Goal: Task Accomplishment & Management: Complete application form

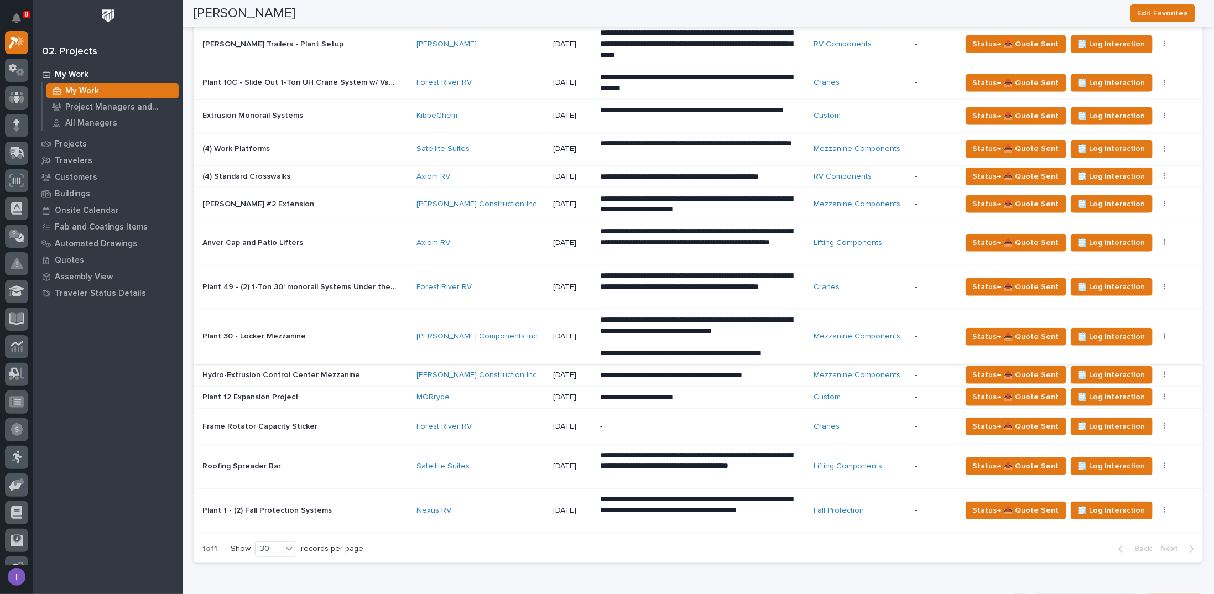
scroll to position [553, 0]
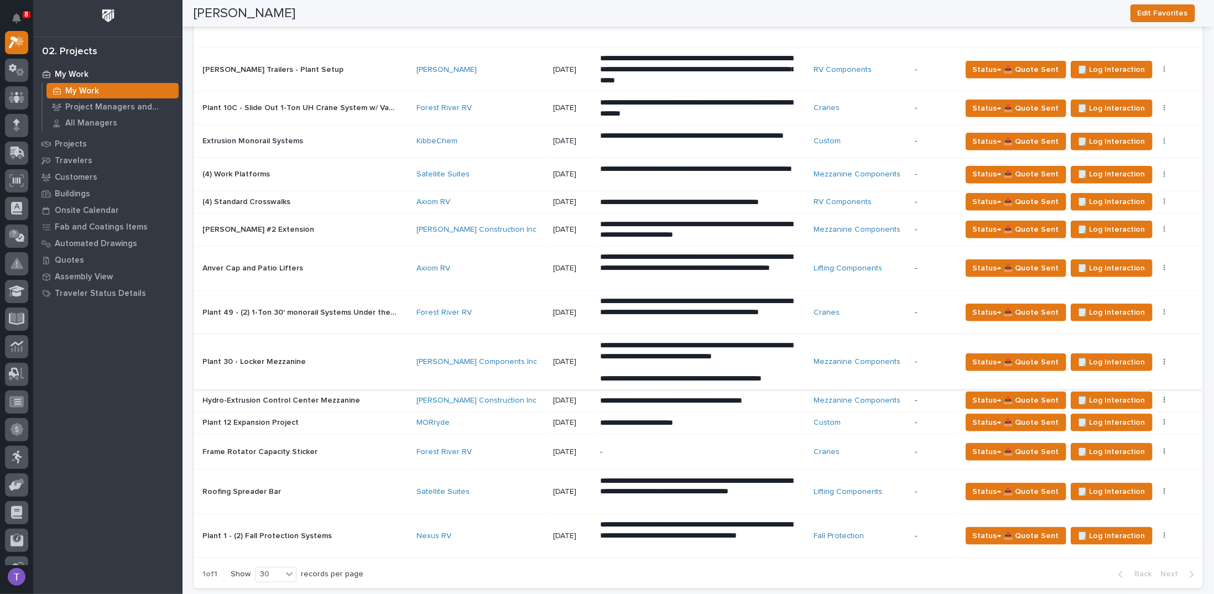
click at [260, 195] on p "(4) Standard Crosswalks" at bounding box center [248, 201] width 90 height 12
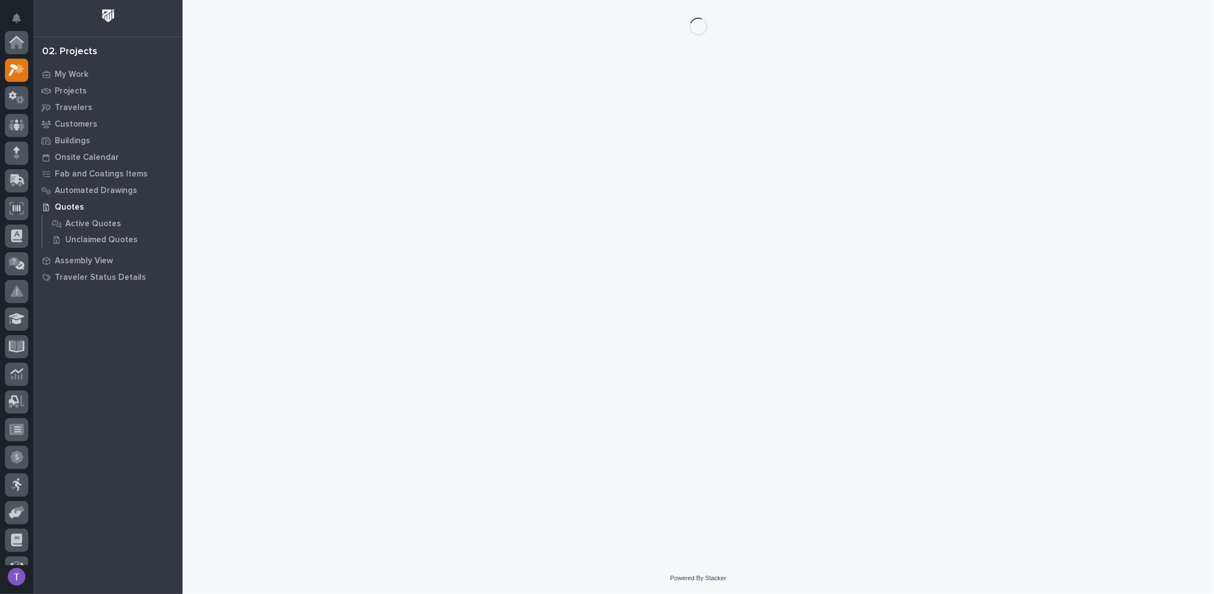
scroll to position [28, 0]
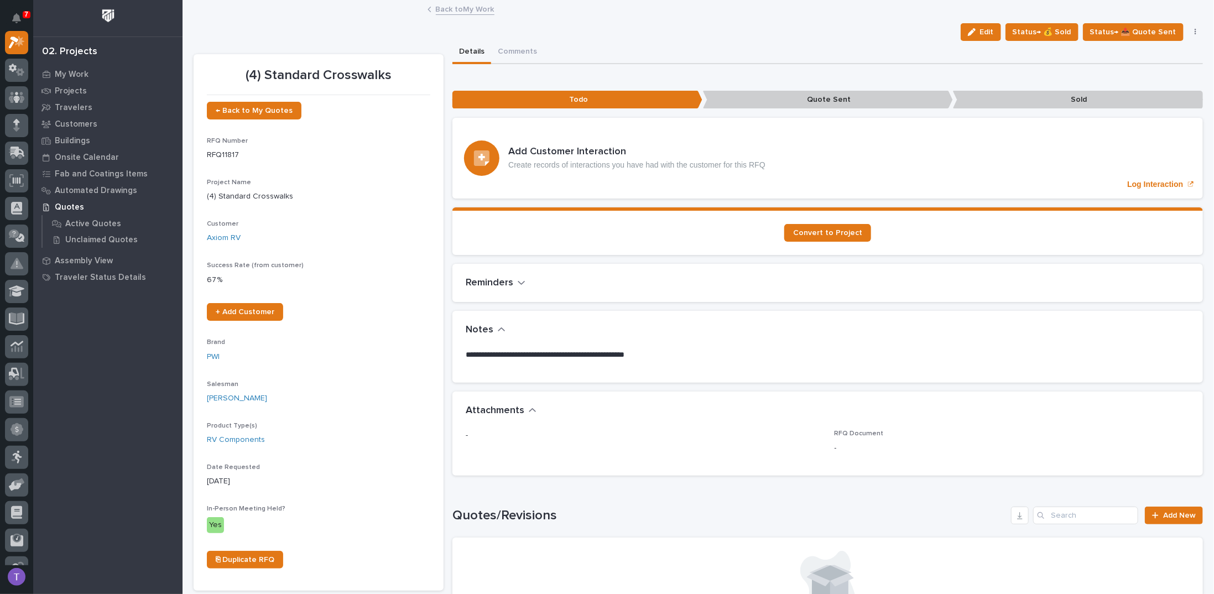
click at [440, 8] on link "Back to My Work" at bounding box center [465, 8] width 59 height 13
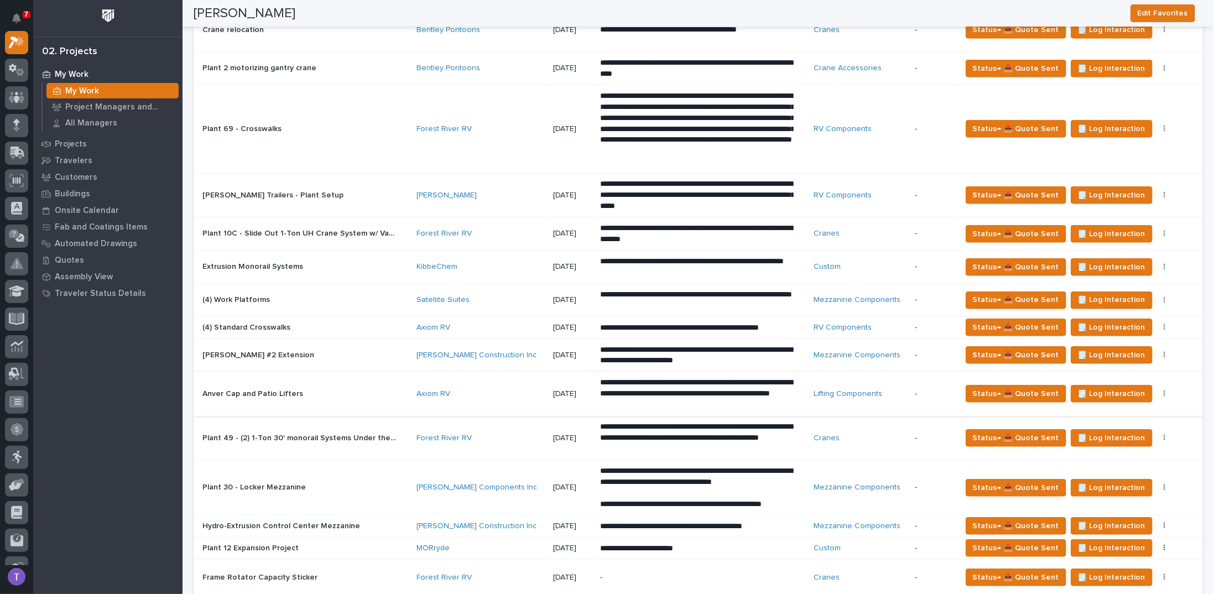
scroll to position [443, 0]
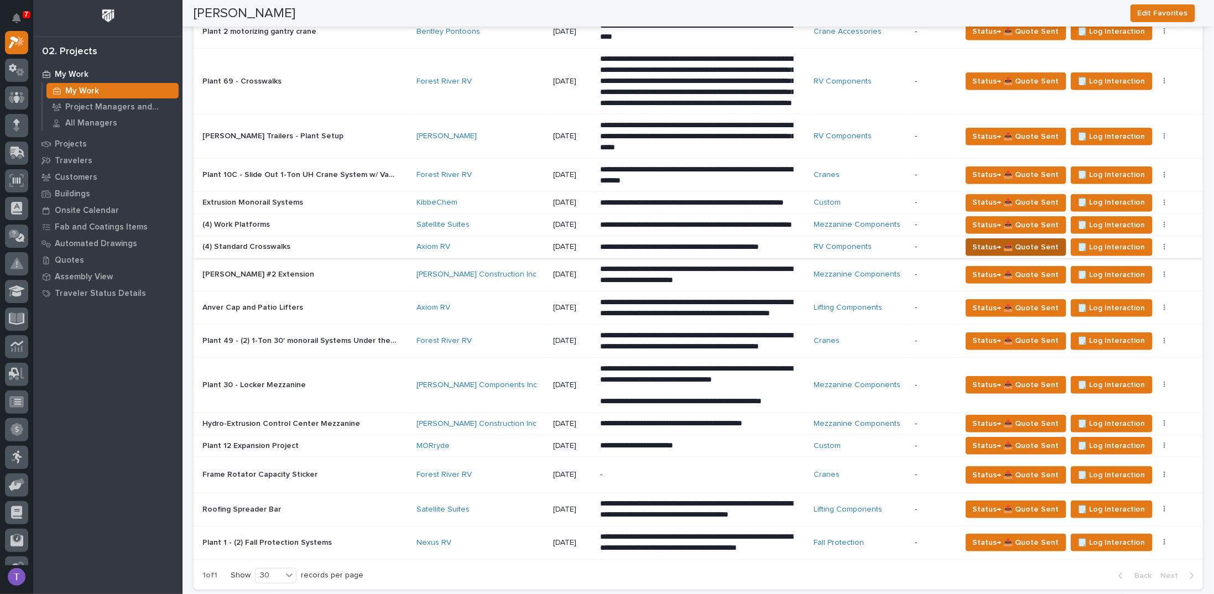
click at [1006, 254] on span "Status→ 📤 Quote Sent" at bounding box center [1016, 247] width 86 height 13
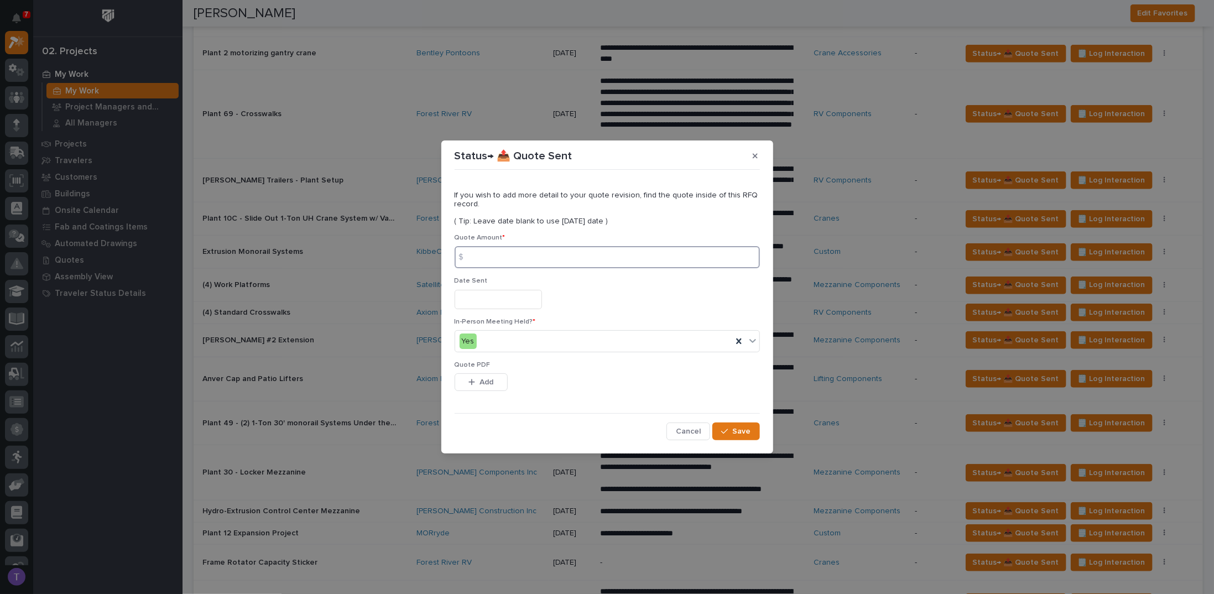
click at [486, 258] on input at bounding box center [607, 257] width 305 height 22
type input "14026"
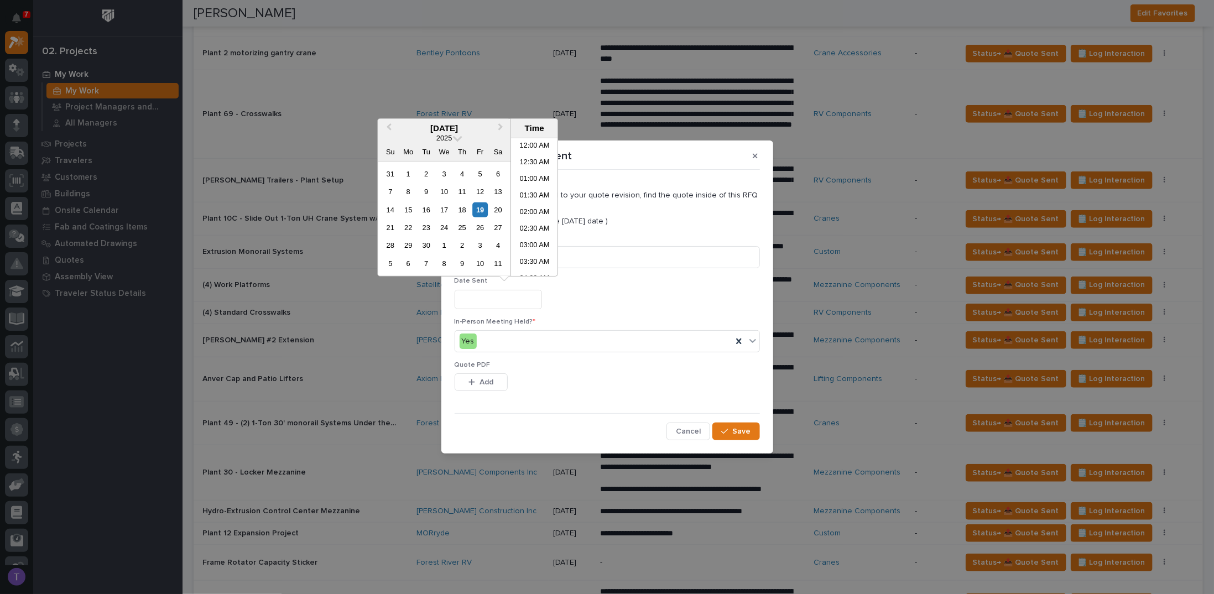
click at [470, 305] on input "text" at bounding box center [498, 299] width 87 height 19
click at [480, 201] on div "14 15 16 17 18 19 20" at bounding box center [445, 210] width 126 height 18
click at [480, 209] on div "19" at bounding box center [480, 209] width 15 height 15
type input "**********"
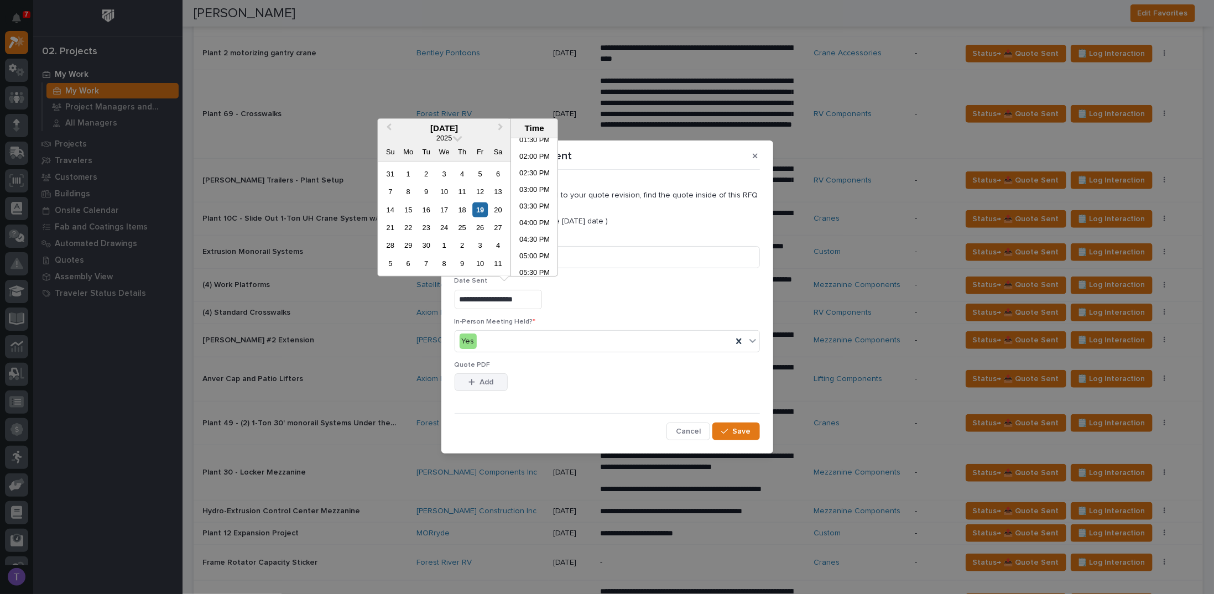
click at [477, 383] on div "button" at bounding box center [474, 382] width 11 height 8
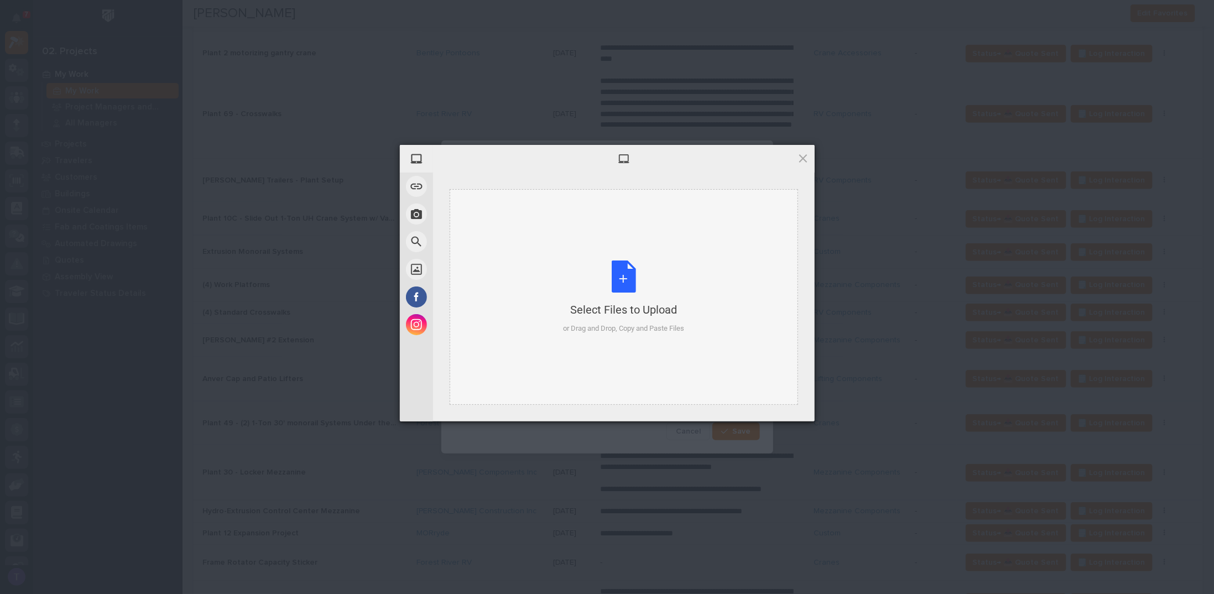
click at [626, 276] on div "Select Files to Upload or Drag and Drop, Copy and Paste Files" at bounding box center [623, 298] width 121 height 74
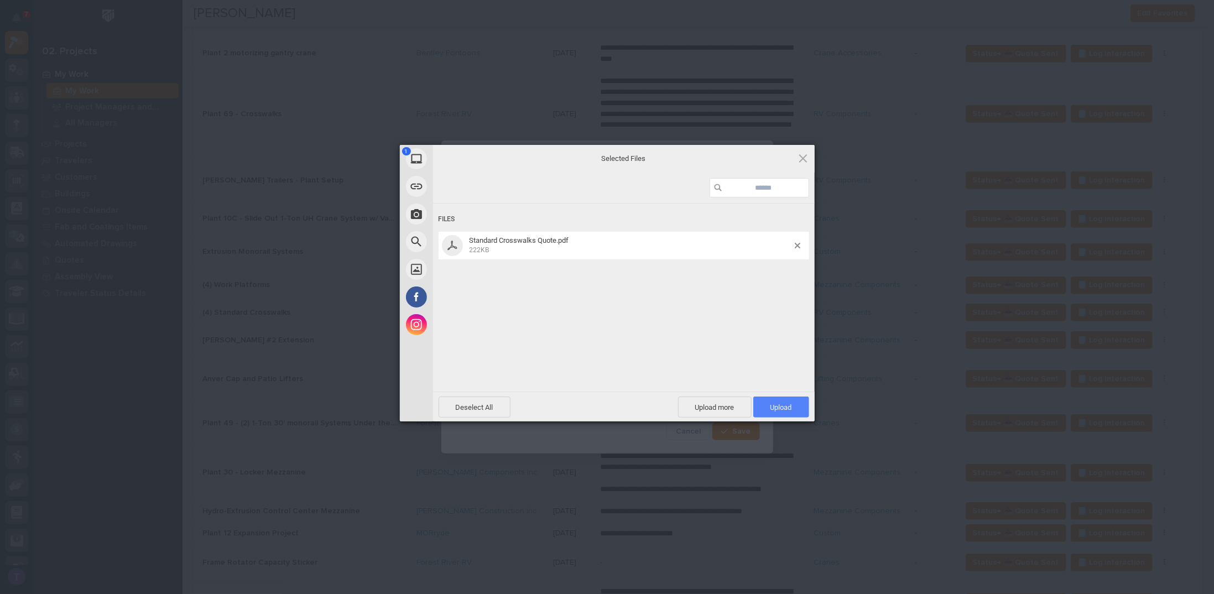
click at [783, 407] on span "Upload 1" at bounding box center [782, 407] width 22 height 8
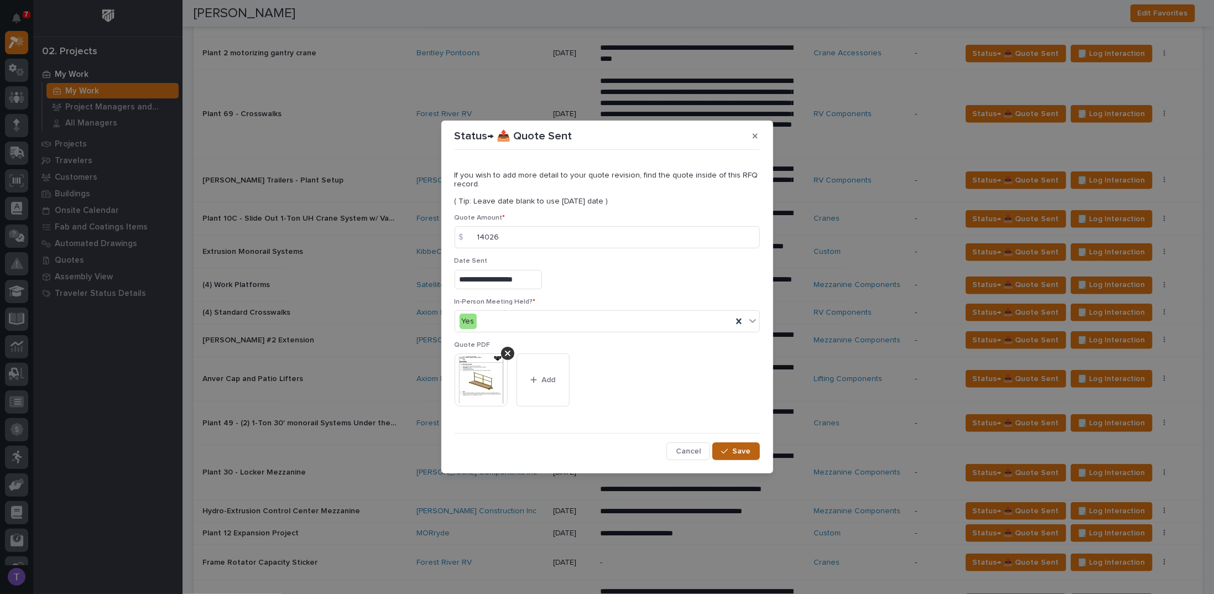
click at [738, 449] on span "Save" at bounding box center [742, 452] width 18 height 10
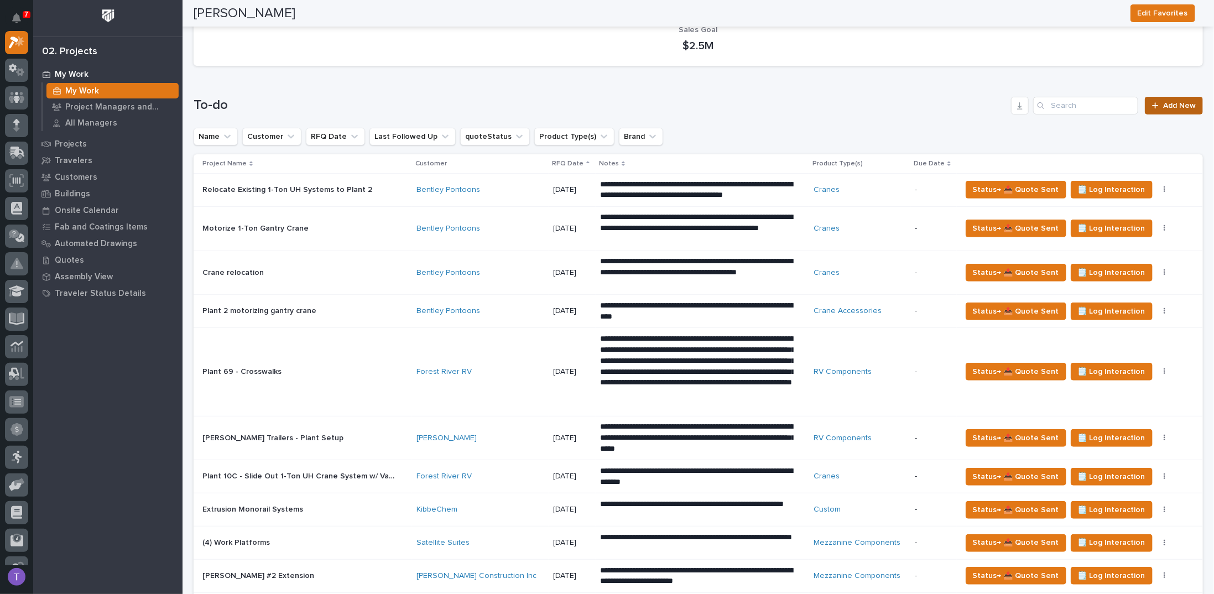
scroll to position [111, 0]
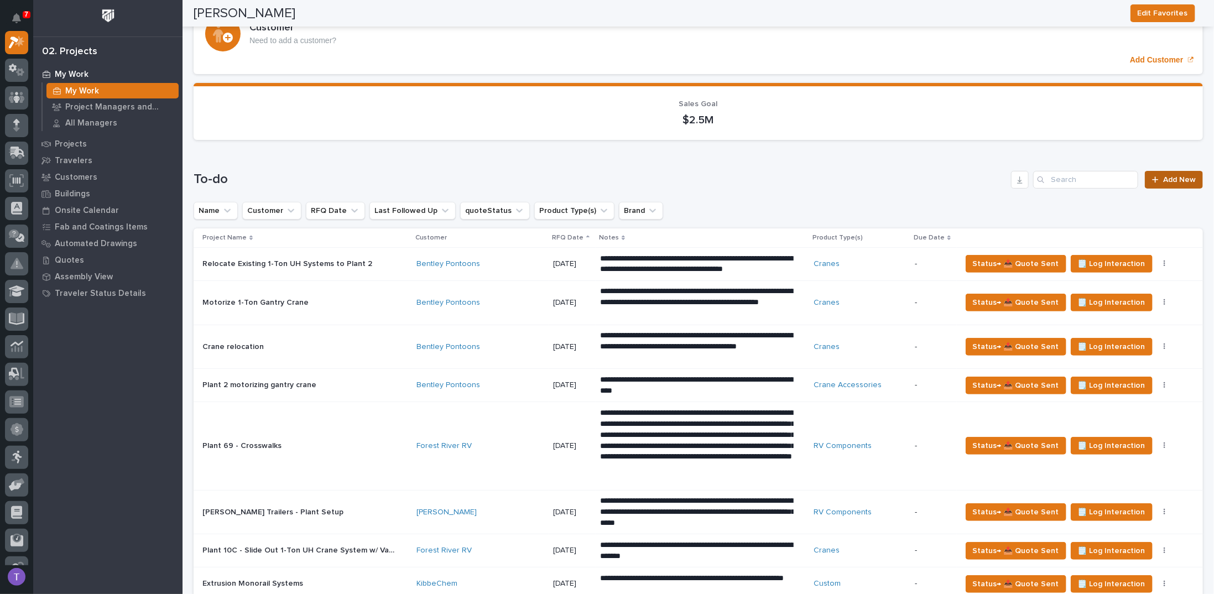
click at [1165, 174] on link "Add New" at bounding box center [1174, 180] width 58 height 18
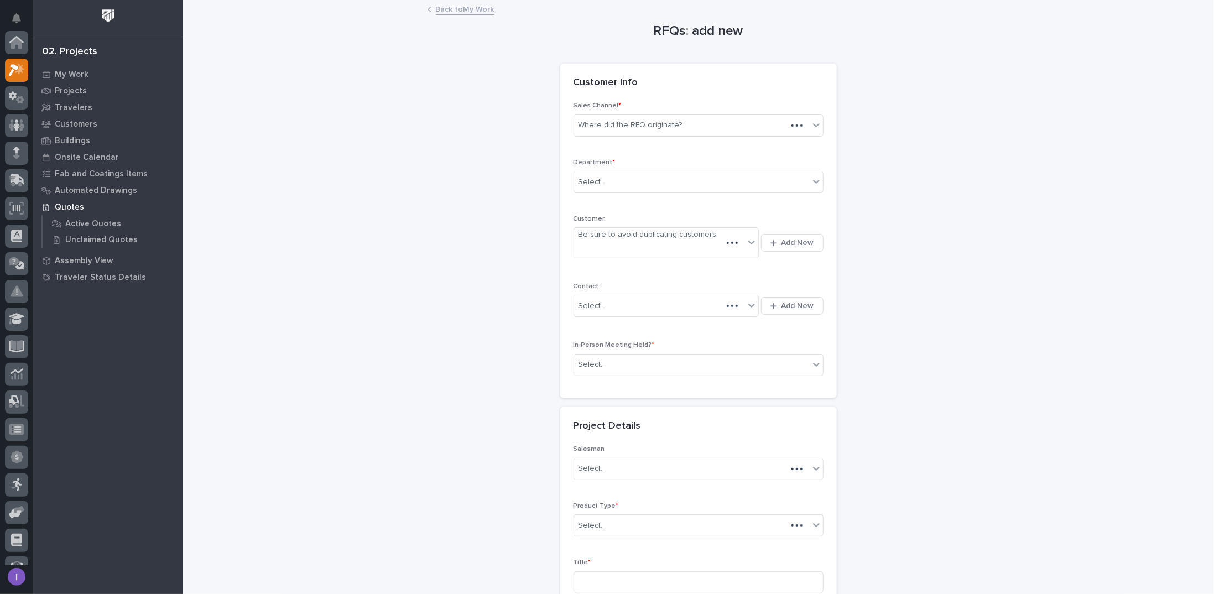
scroll to position [28, 0]
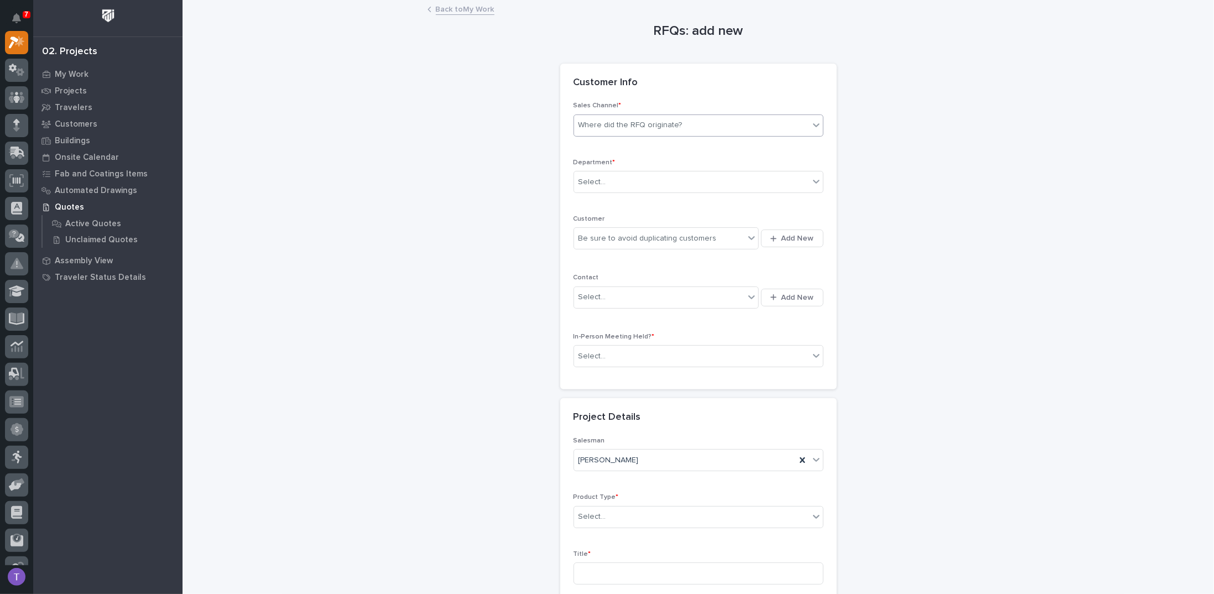
click at [634, 122] on div "Where did the RFQ originate?" at bounding box center [631, 126] width 104 height 12
click at [580, 165] on div "PWI" at bounding box center [694, 164] width 249 height 19
click at [596, 179] on div "Select..." at bounding box center [593, 182] width 28 height 12
click at [589, 219] on span "Regional Sales" at bounding box center [603, 221] width 58 height 12
click at [602, 237] on div "Be sure to avoid duplicating customers" at bounding box center [648, 239] width 138 height 12
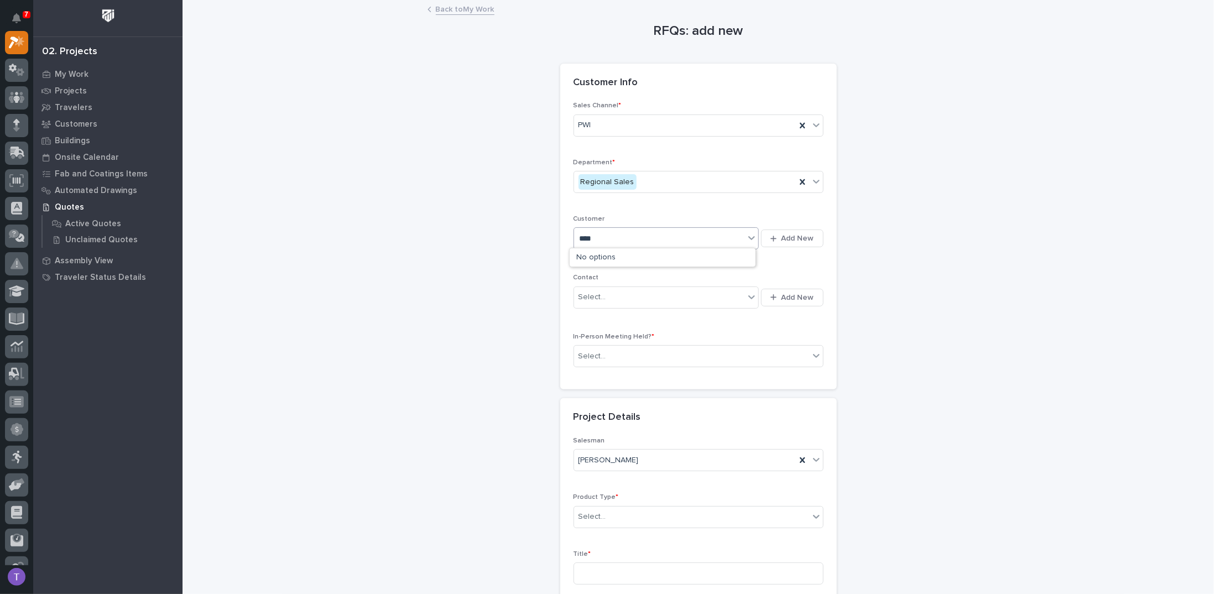
type input "*****"
click at [589, 255] on div "KibbeChem" at bounding box center [663, 257] width 186 height 19
click at [584, 292] on div "Select..." at bounding box center [593, 298] width 28 height 12
type input "*********"
click at [598, 313] on div "KibbeChem - [PERSON_NAME]" at bounding box center [663, 316] width 186 height 19
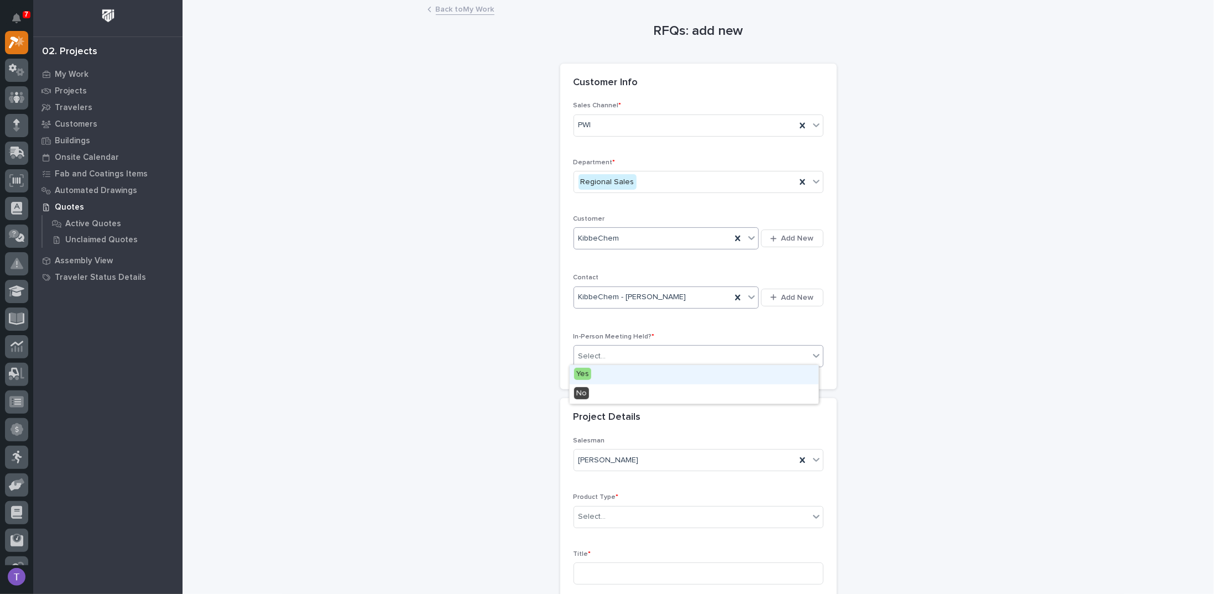
click at [583, 351] on div "Select..." at bounding box center [593, 357] width 28 height 12
click at [583, 370] on span "Yes" at bounding box center [582, 374] width 17 height 12
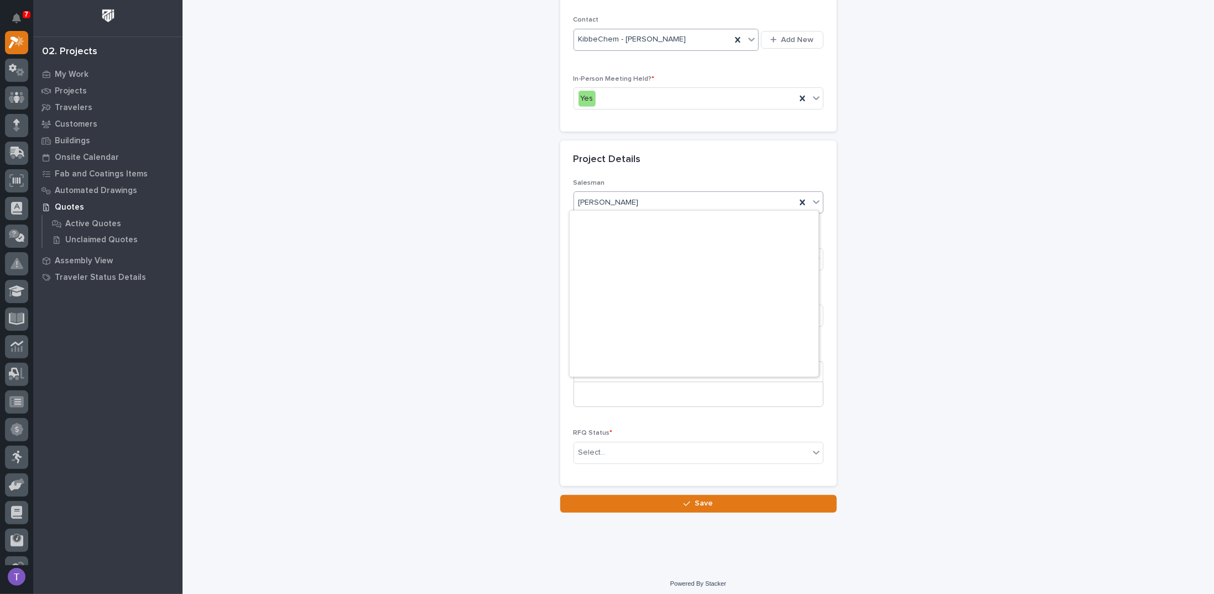
scroll to position [240, 0]
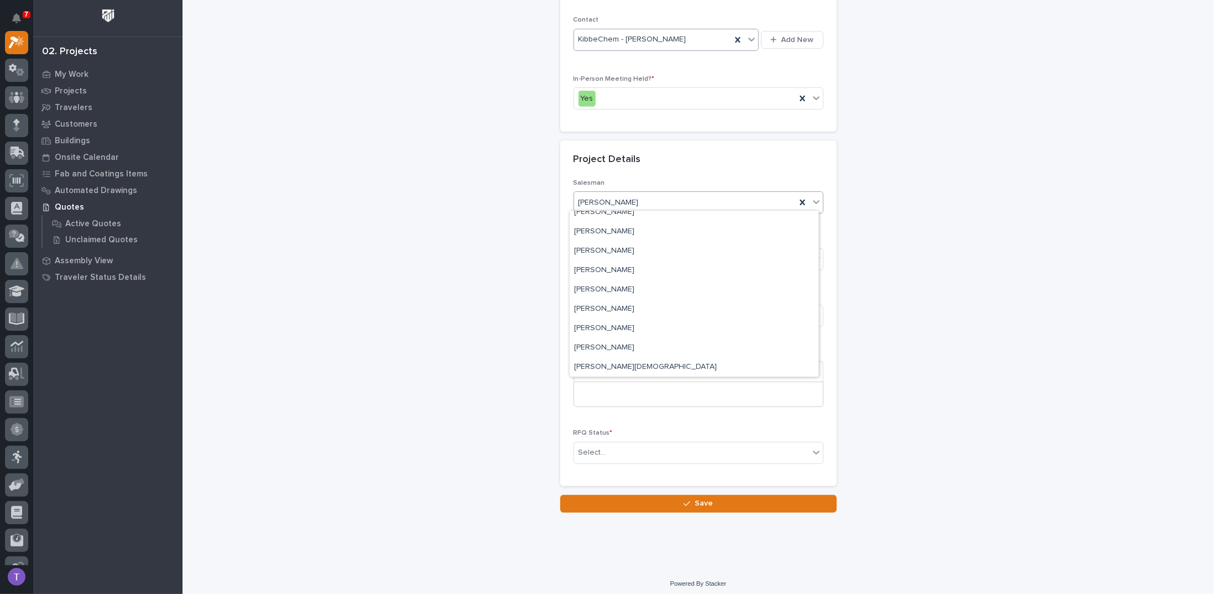
click at [596, 197] on span "[PERSON_NAME]" at bounding box center [609, 203] width 60 height 12
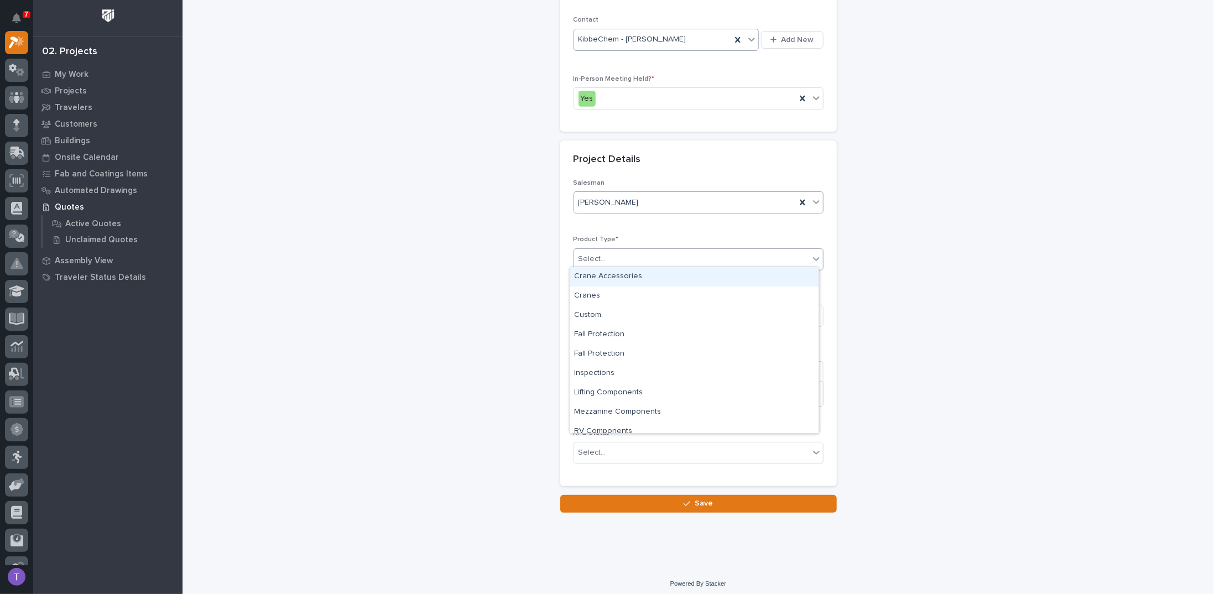
click at [589, 253] on div "Select..." at bounding box center [593, 259] width 28 height 12
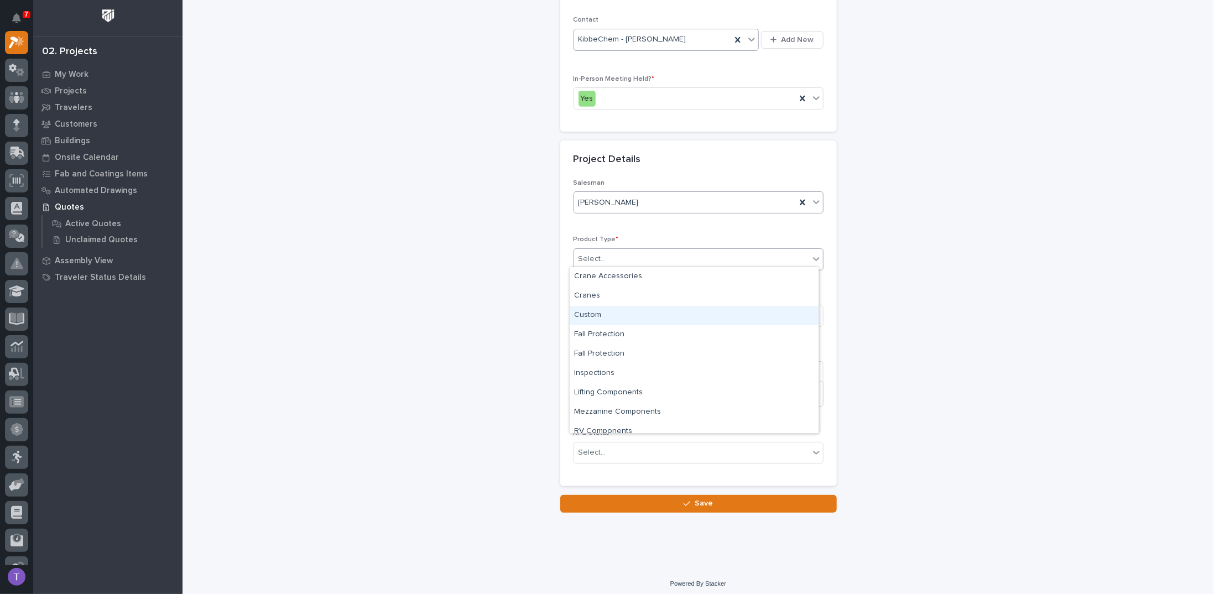
click at [587, 311] on div "Custom" at bounding box center [694, 315] width 249 height 19
click at [587, 311] on input at bounding box center [699, 316] width 250 height 22
type input "Plant 10 Demo Project"
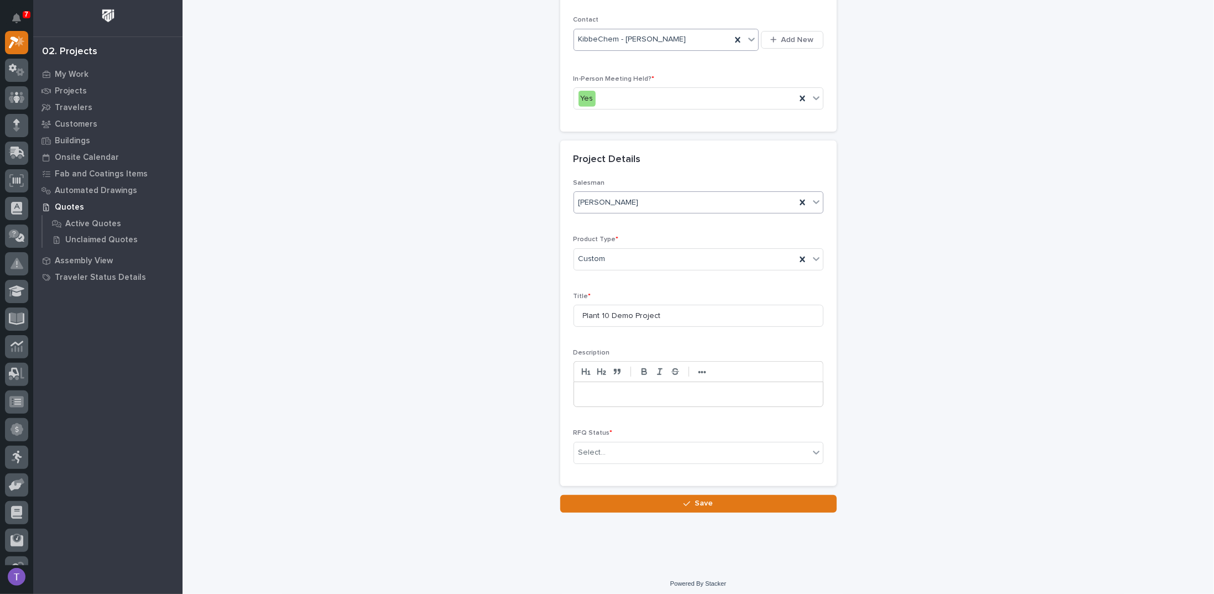
click at [586, 390] on p at bounding box center [699, 394] width 232 height 11
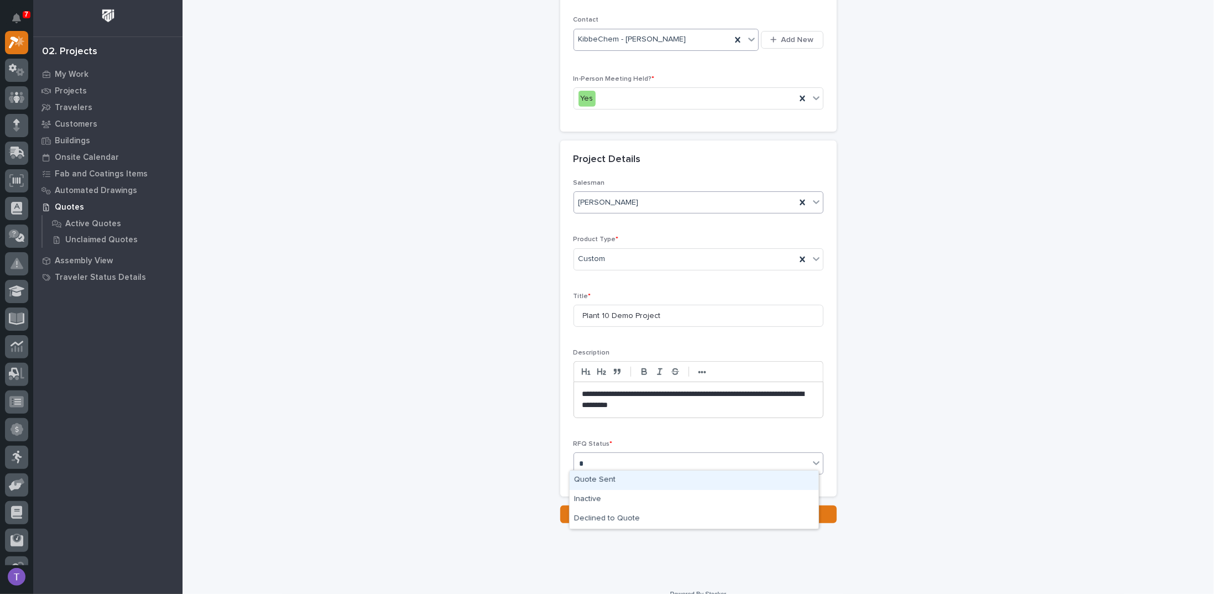
type input "*"
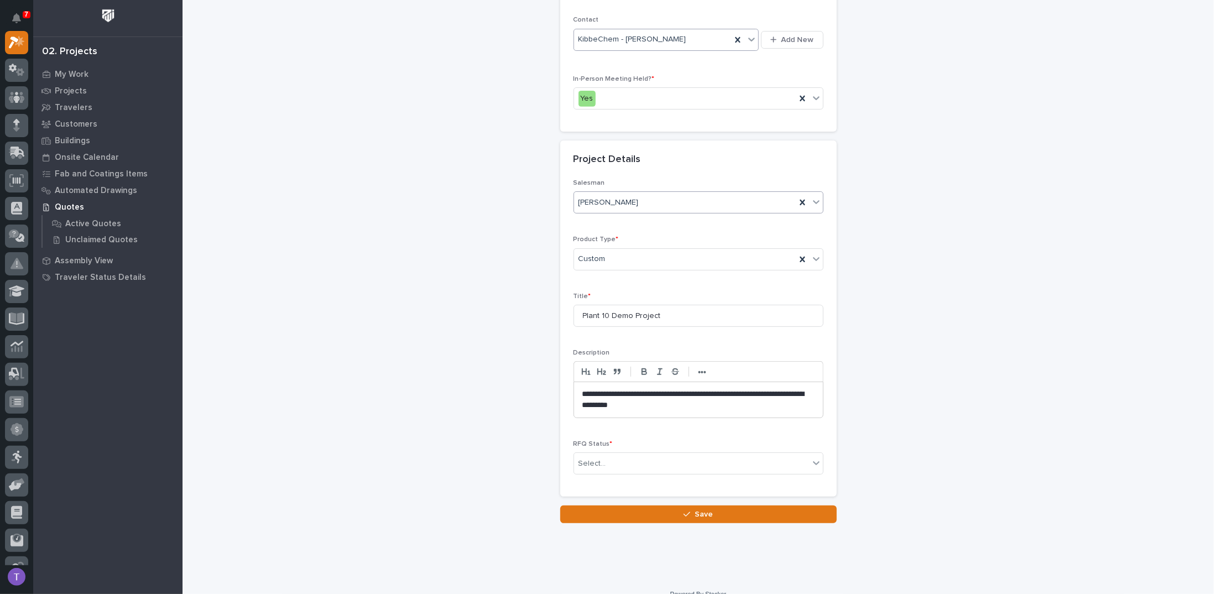
click at [655, 402] on p "**********" at bounding box center [699, 400] width 233 height 22
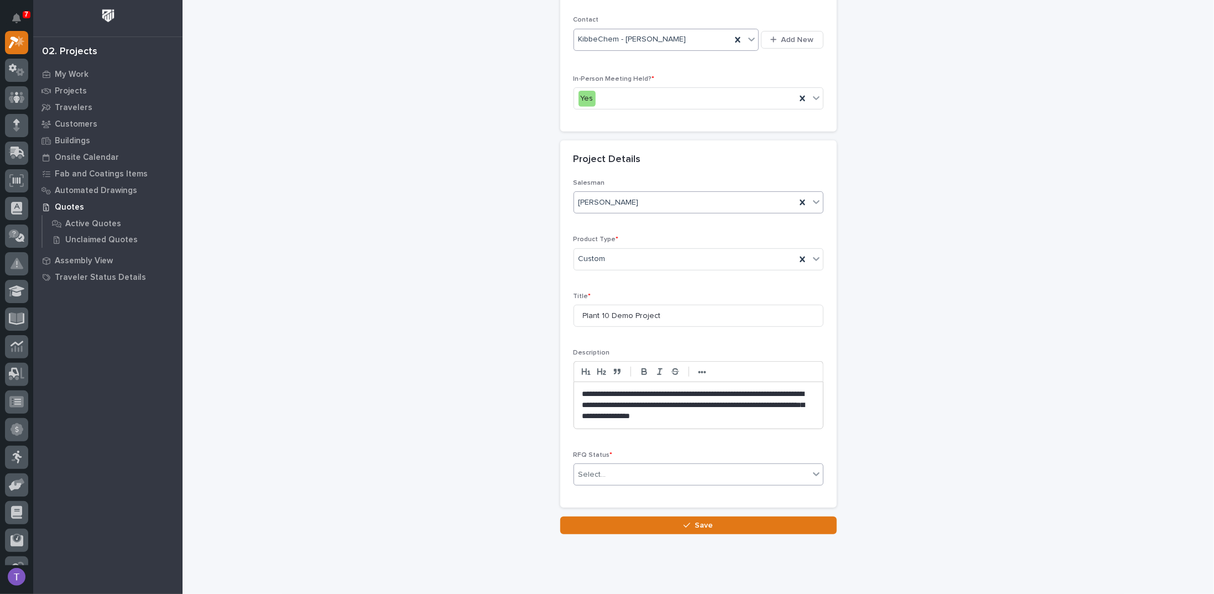
click at [589, 469] on div "Select..." at bounding box center [593, 475] width 28 height 12
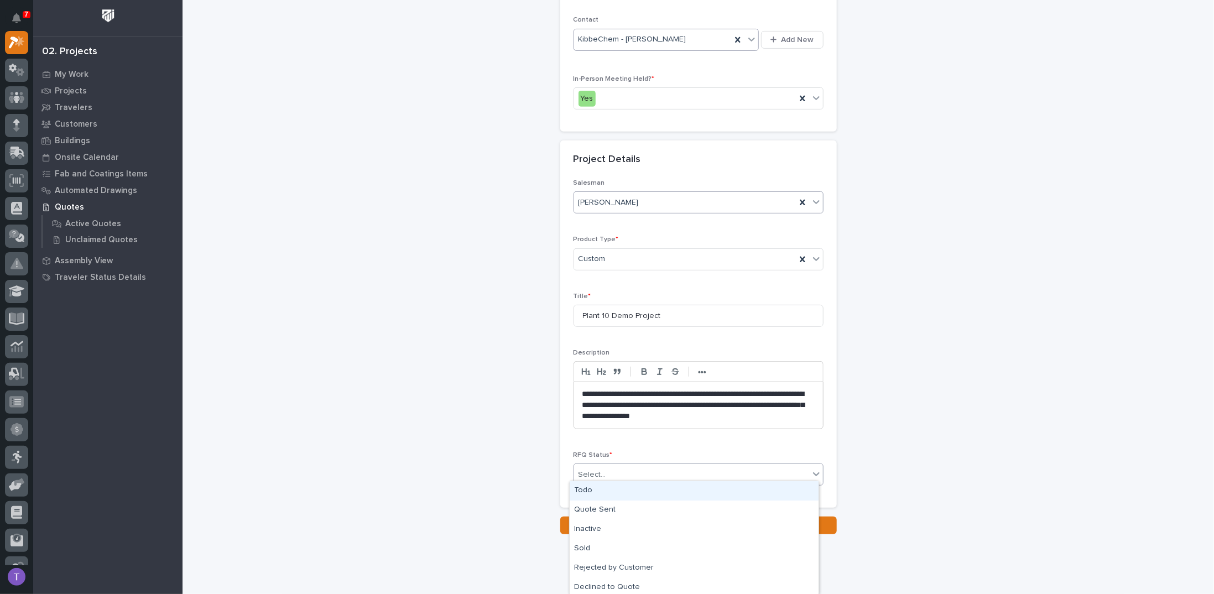
click at [584, 490] on div "Todo" at bounding box center [694, 490] width 249 height 19
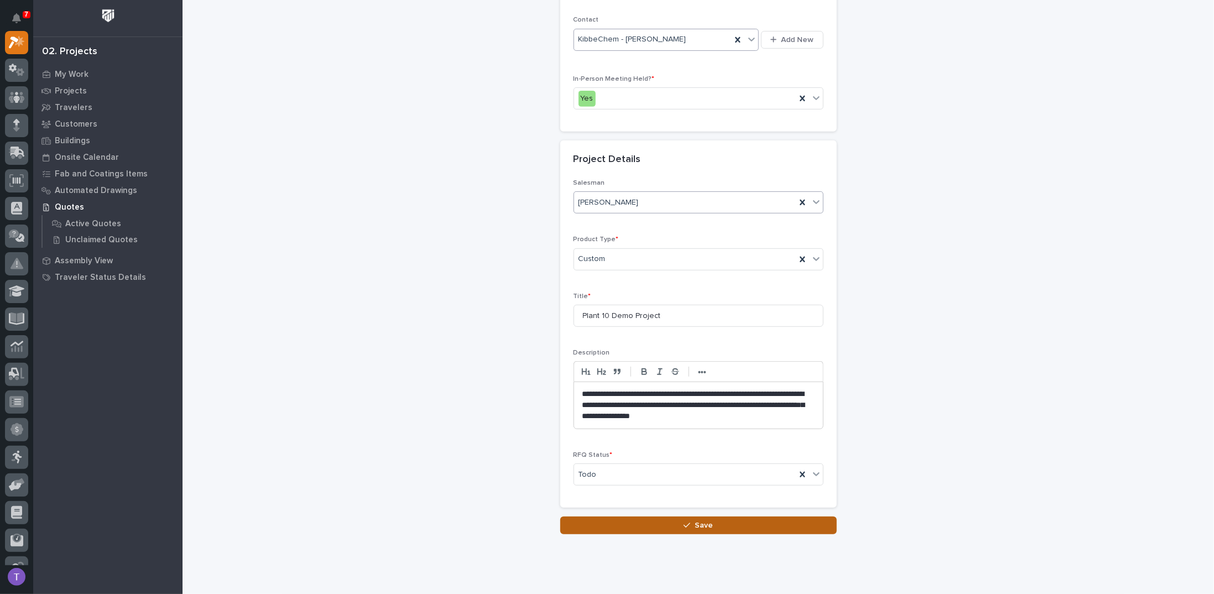
click at [687, 522] on div "button" at bounding box center [689, 526] width 11 height 8
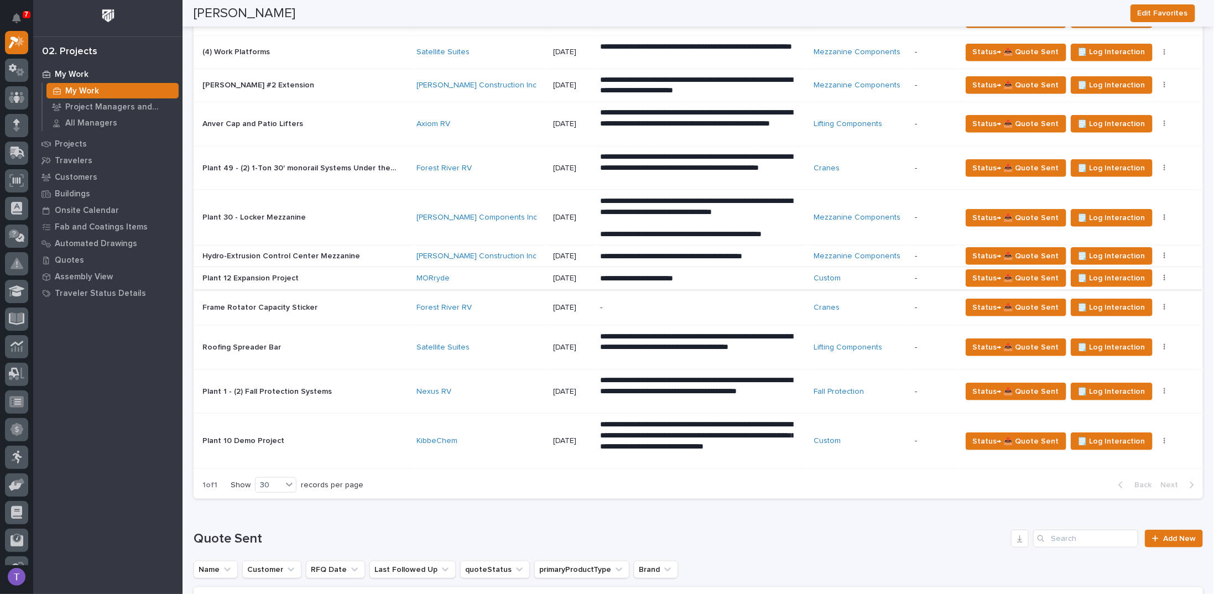
scroll to position [664, 0]
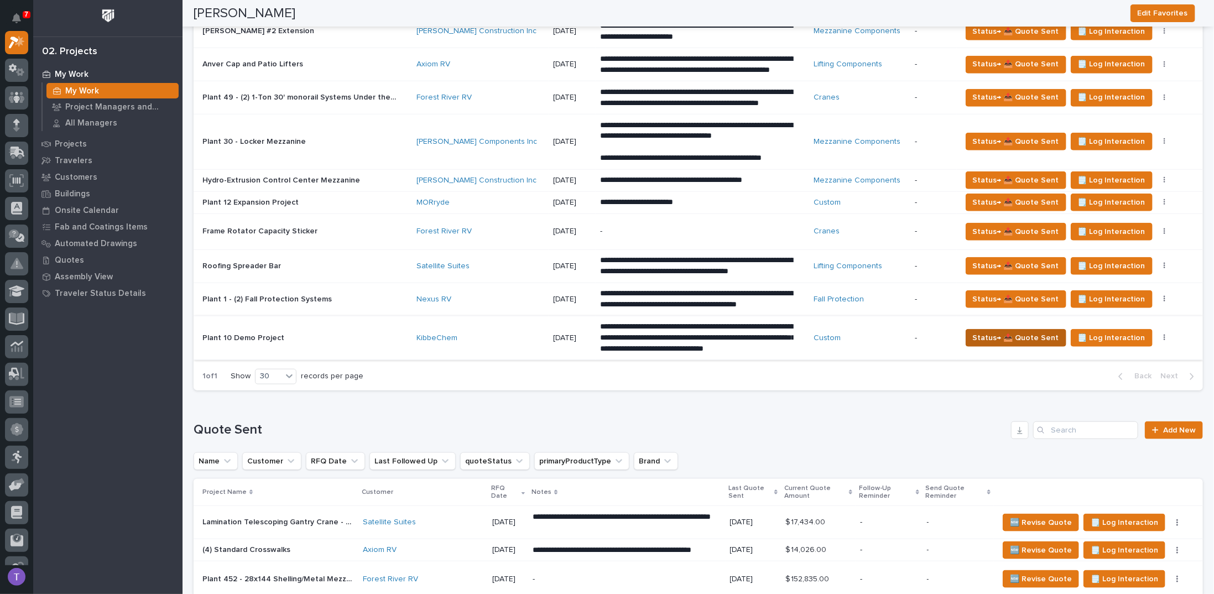
click at [1014, 345] on span "Status→ 📤 Quote Sent" at bounding box center [1016, 337] width 86 height 13
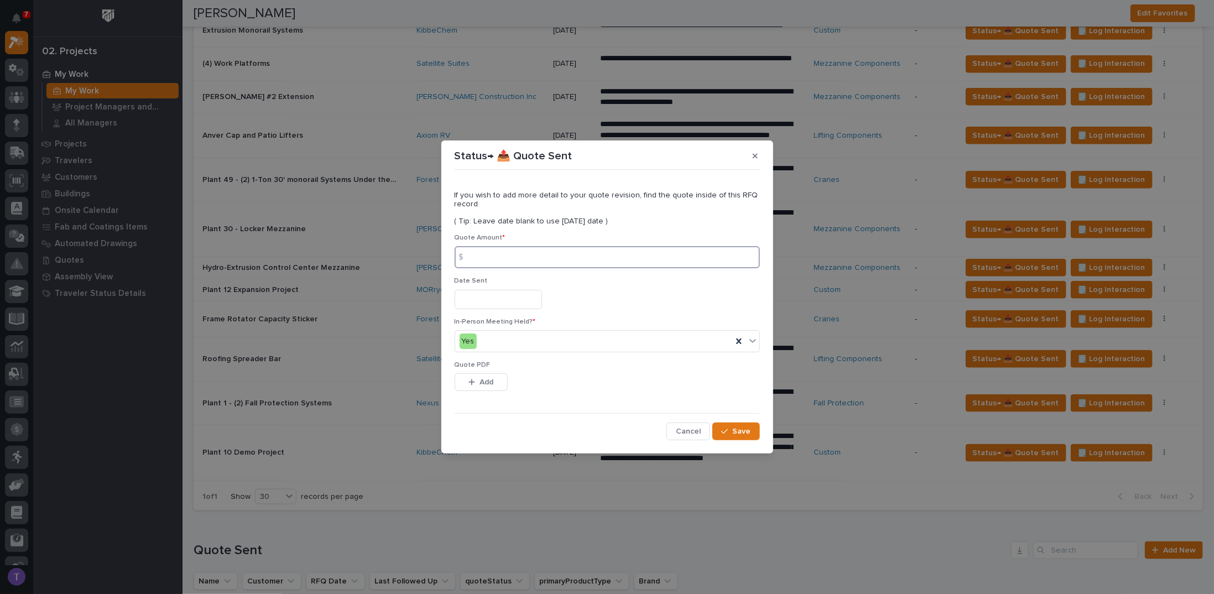
click at [490, 257] on input at bounding box center [607, 257] width 305 height 22
click at [508, 261] on input at bounding box center [607, 257] width 305 height 22
type input "20614"
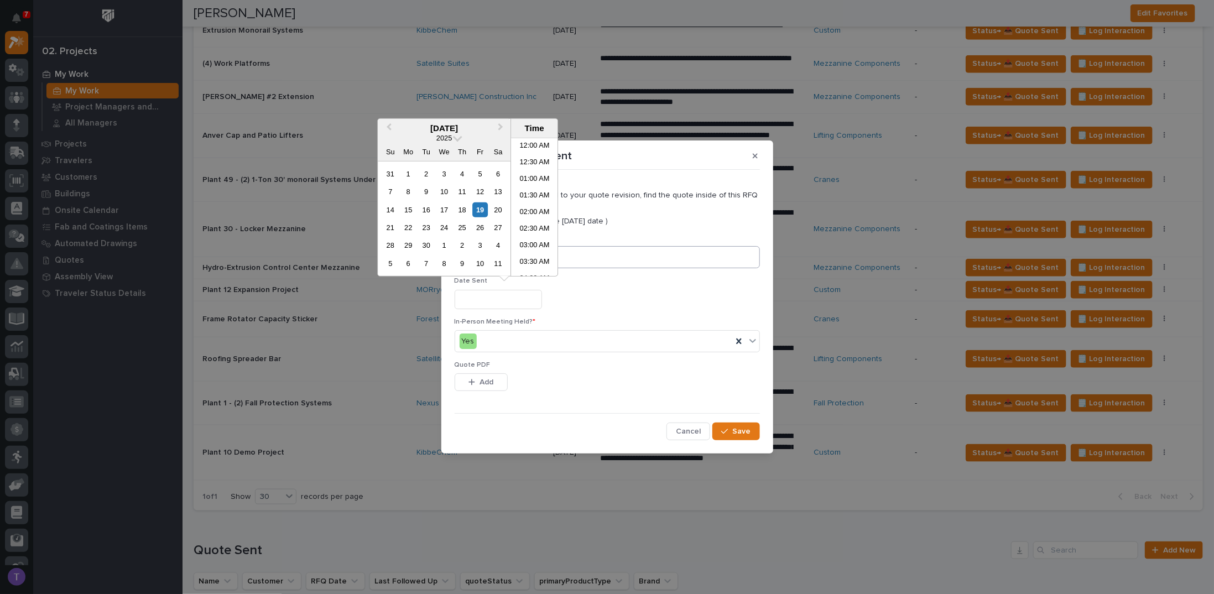
scroll to position [454, 0]
click at [480, 208] on div "19" at bounding box center [480, 209] width 15 height 15
type input "**********"
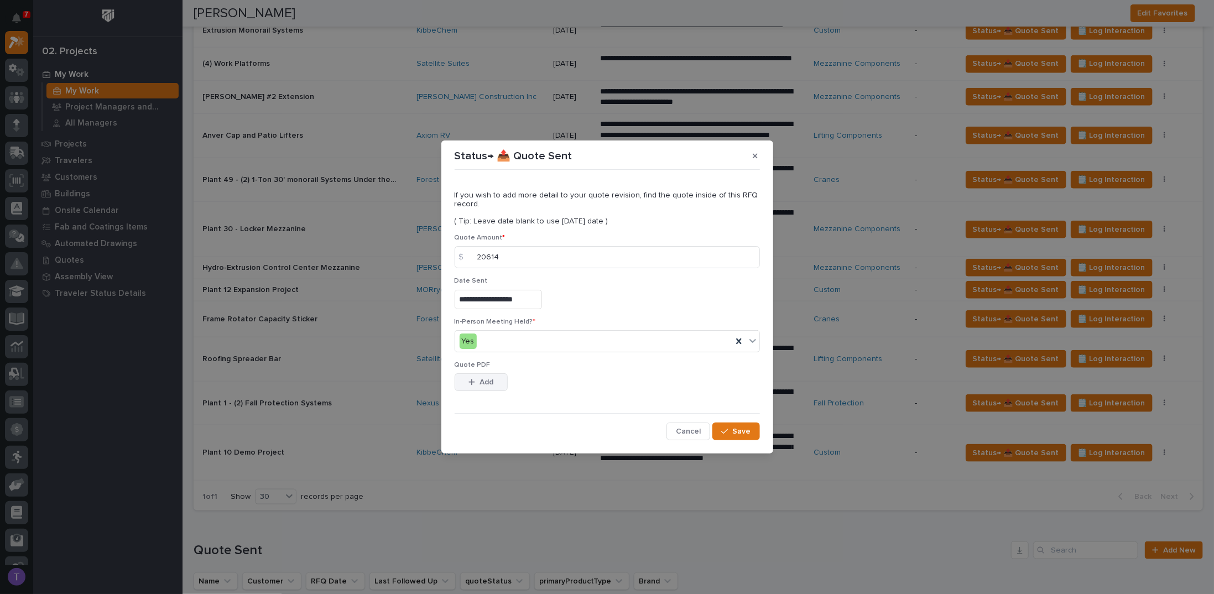
click at [475, 384] on icon "button" at bounding box center [472, 382] width 7 height 8
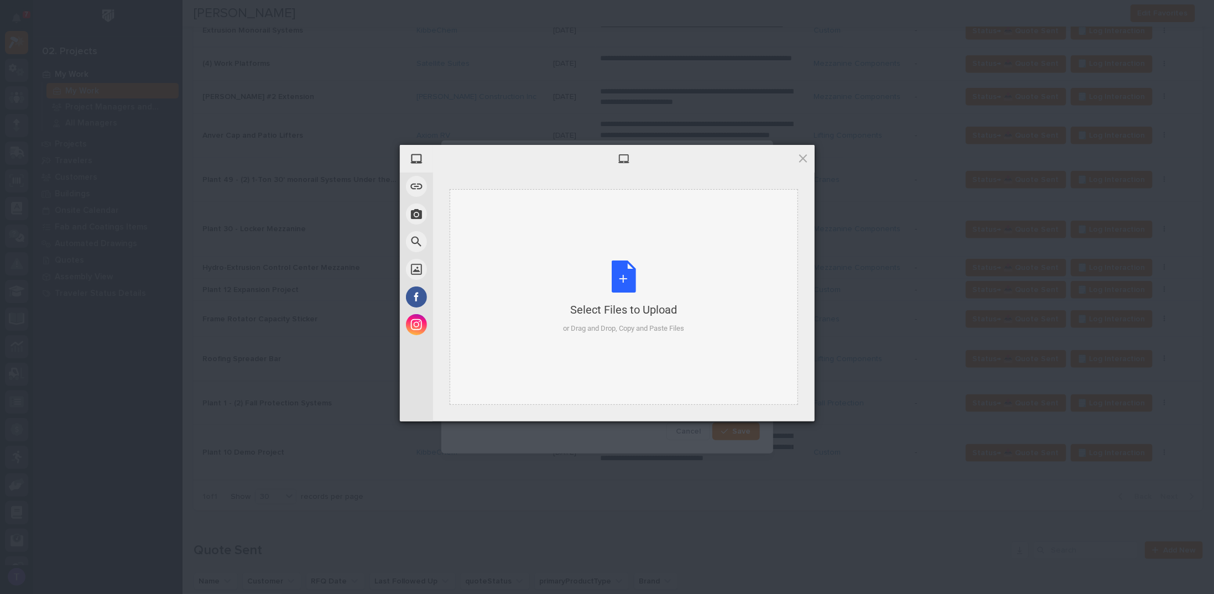
click at [624, 276] on div "Select Files to Upload or Drag and Drop, Copy and Paste Files" at bounding box center [623, 298] width 121 height 74
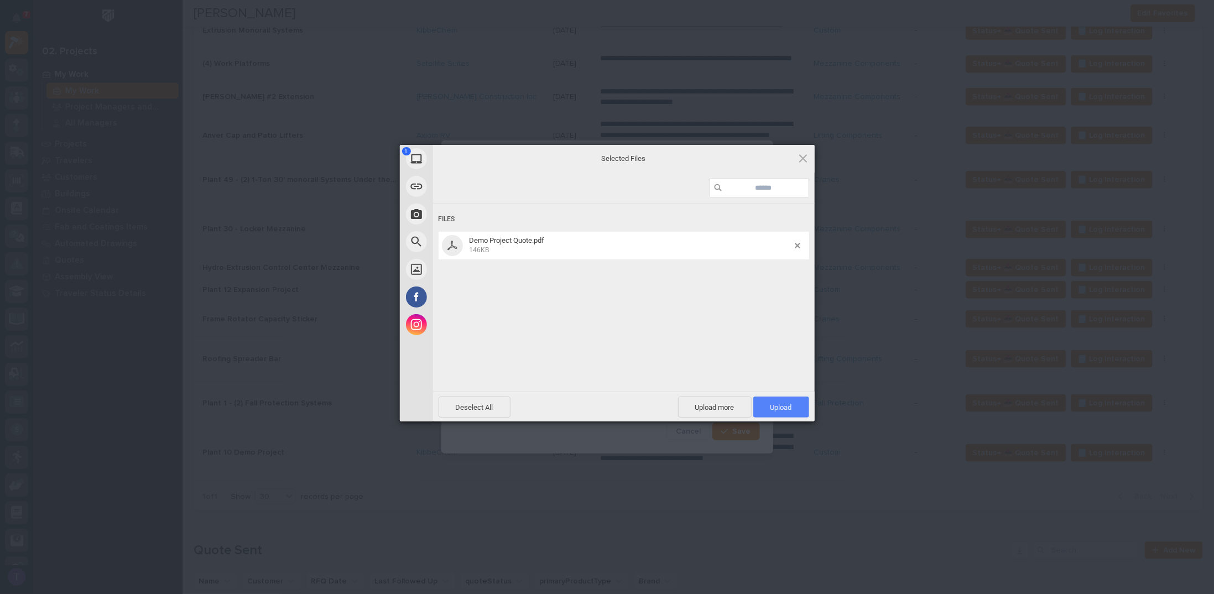
click at [780, 413] on span "Upload 1" at bounding box center [782, 407] width 56 height 21
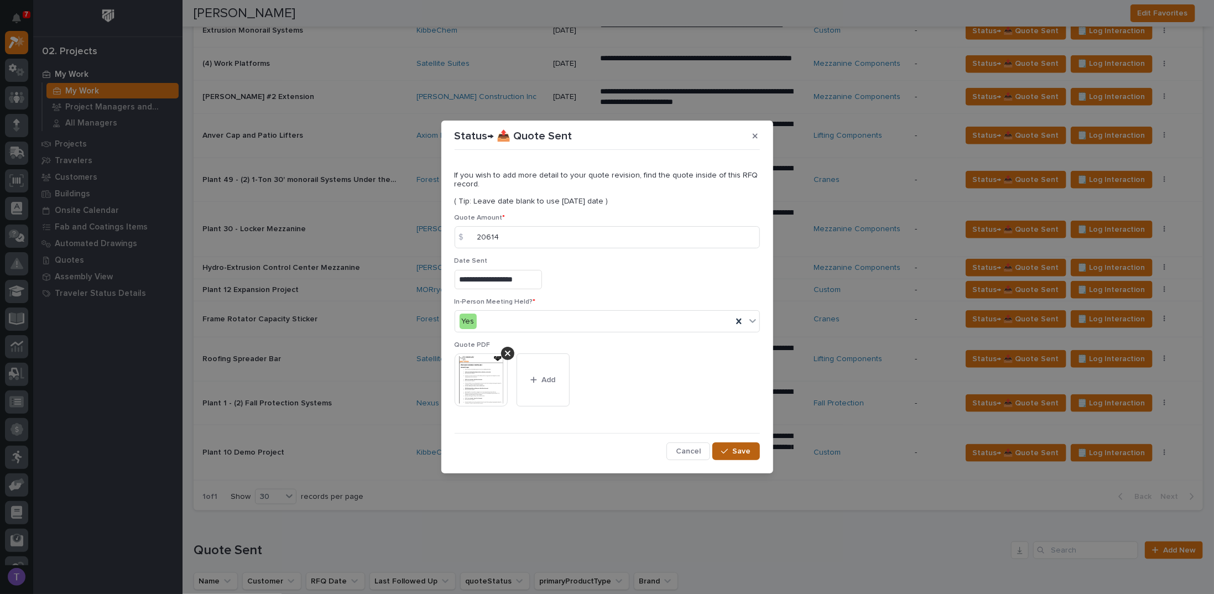
click at [735, 448] on span "Save" at bounding box center [742, 452] width 18 height 10
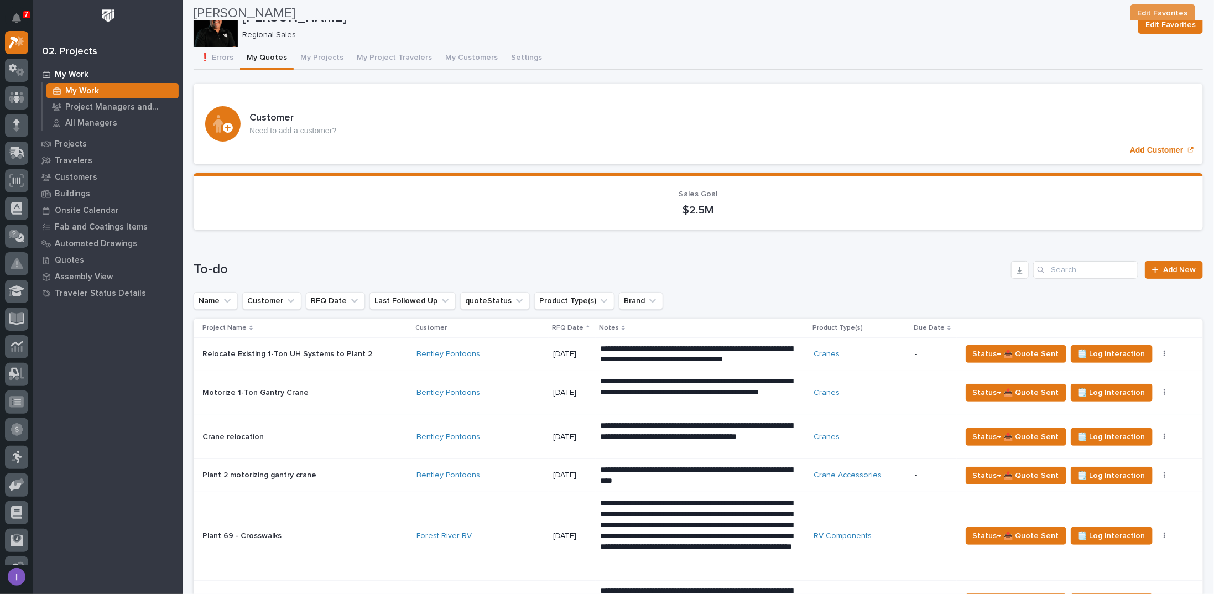
scroll to position [0, 0]
